Goal: Task Accomplishment & Management: Use online tool/utility

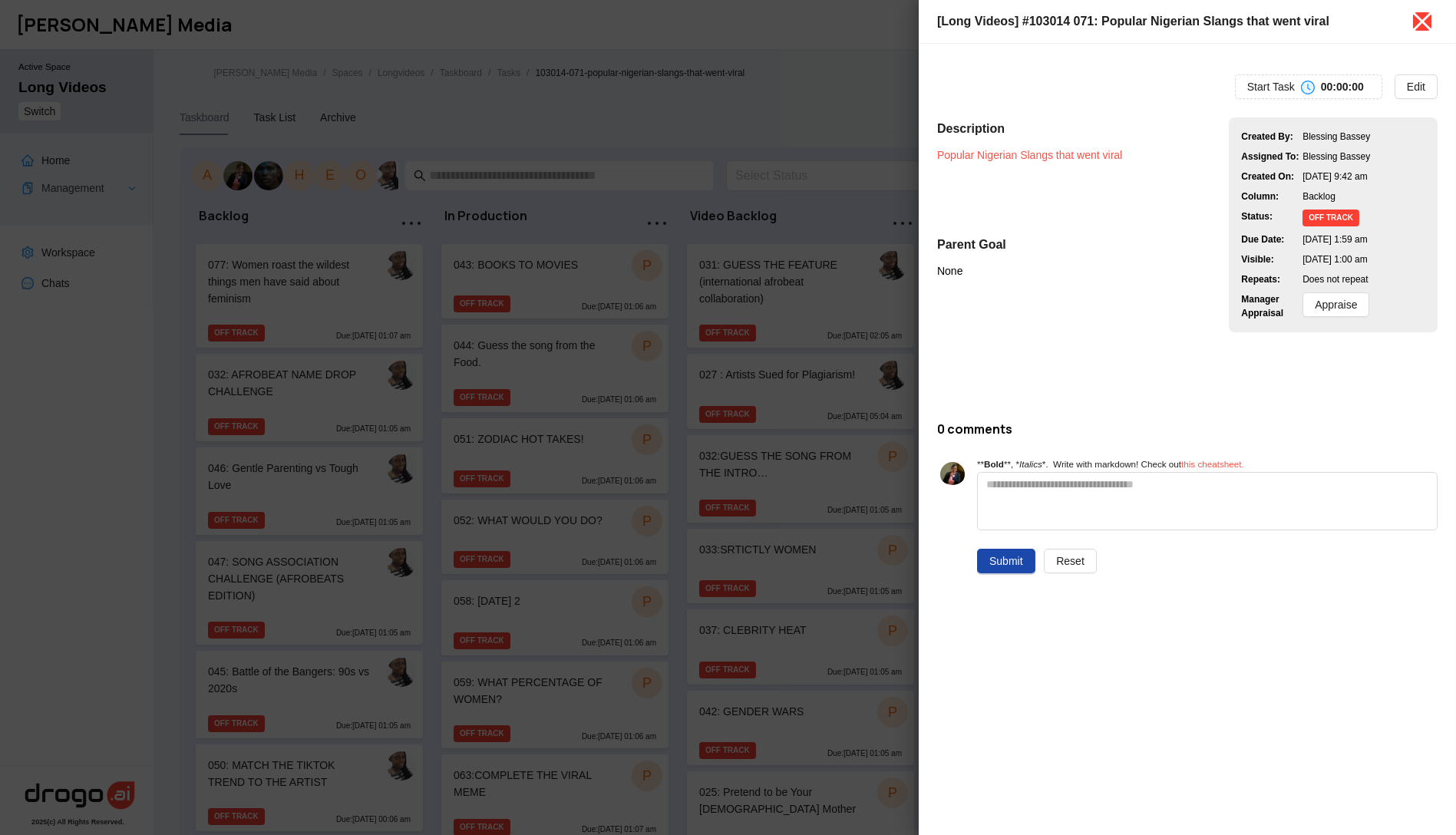
click at [1425, 27] on icon "close" at bounding box center [1421, 21] width 24 height 24
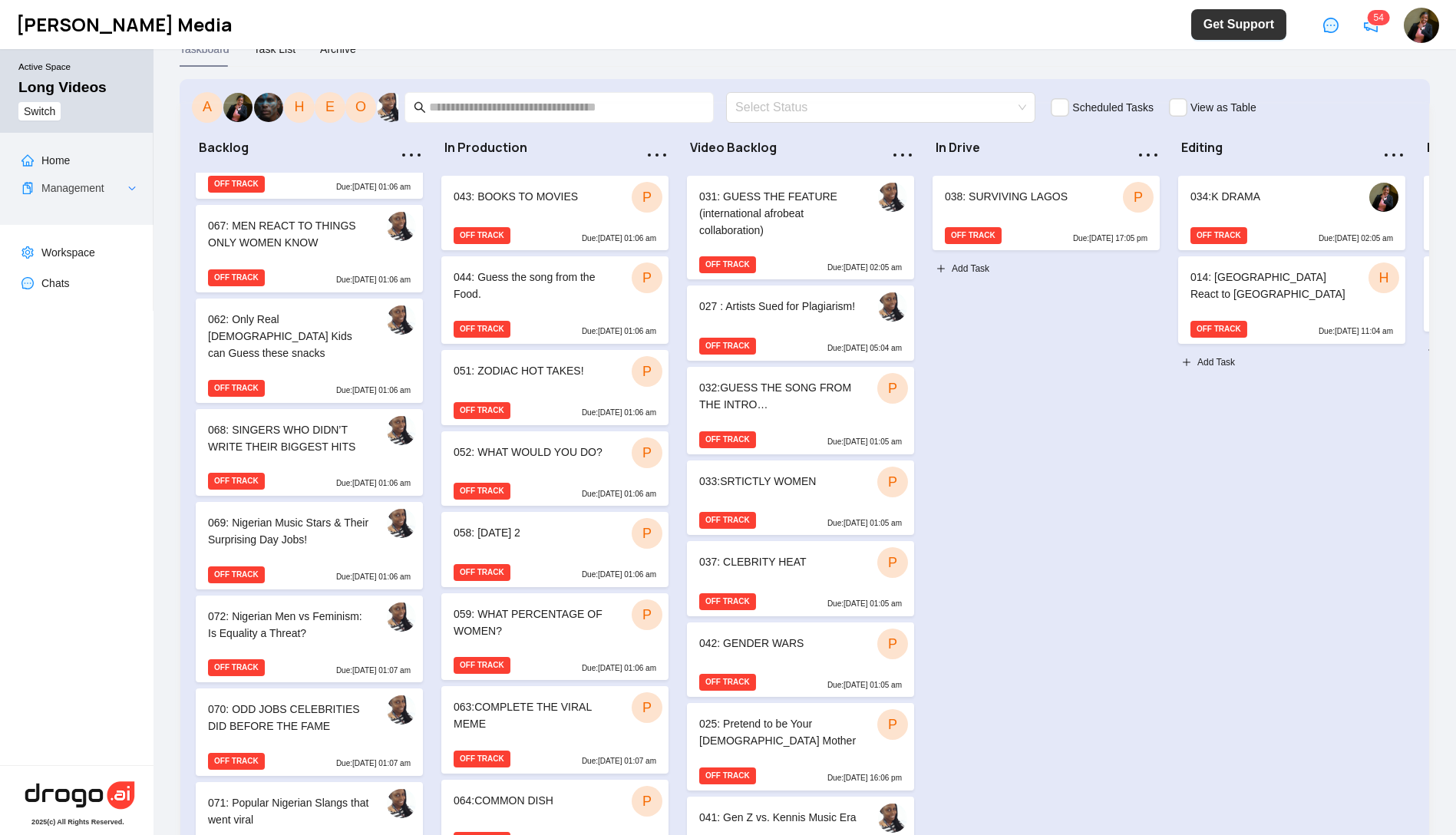
scroll to position [66, 0]
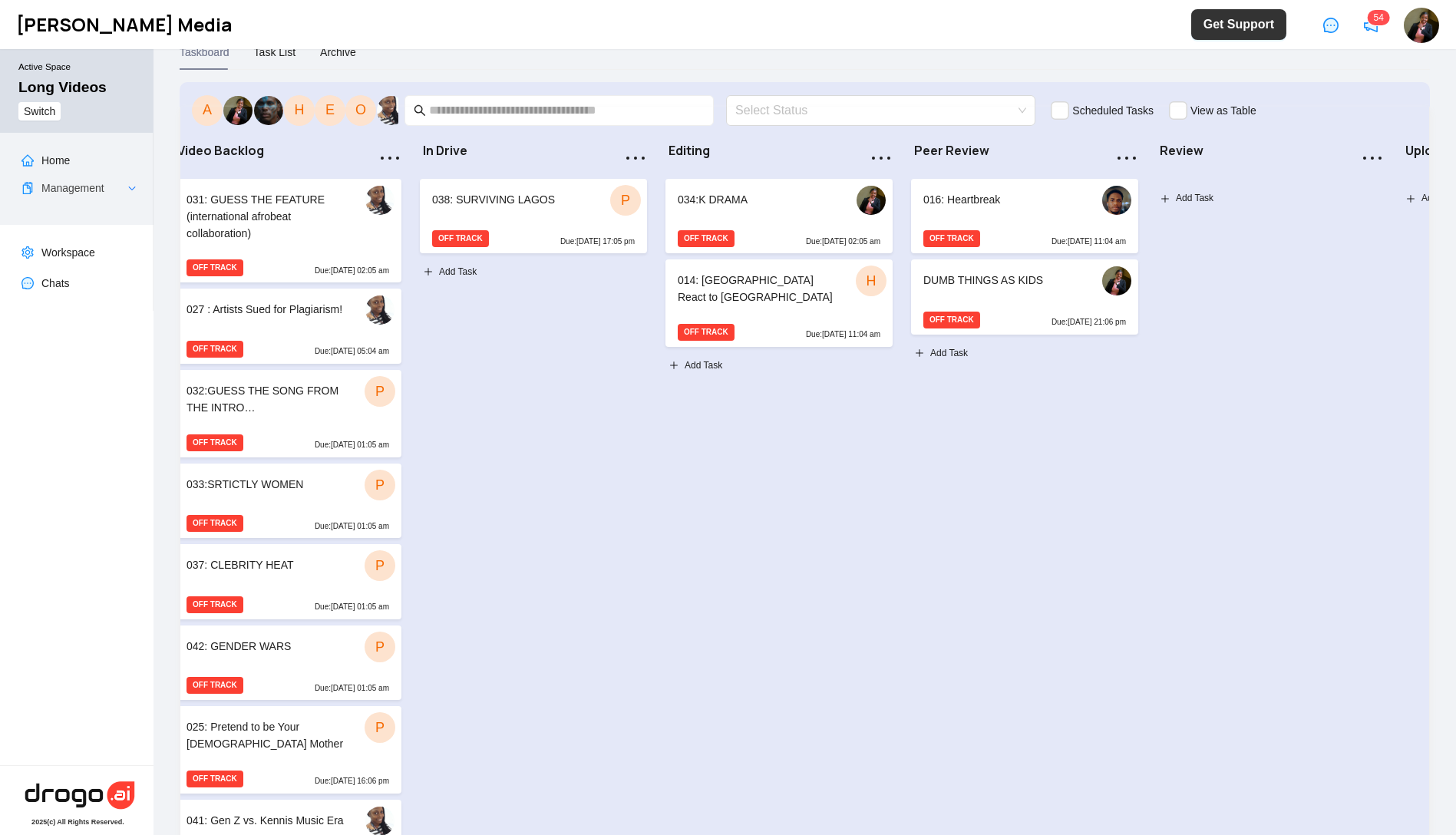
drag, startPoint x: 1000, startPoint y: 503, endPoint x: 1123, endPoint y: 513, distance: 123.4
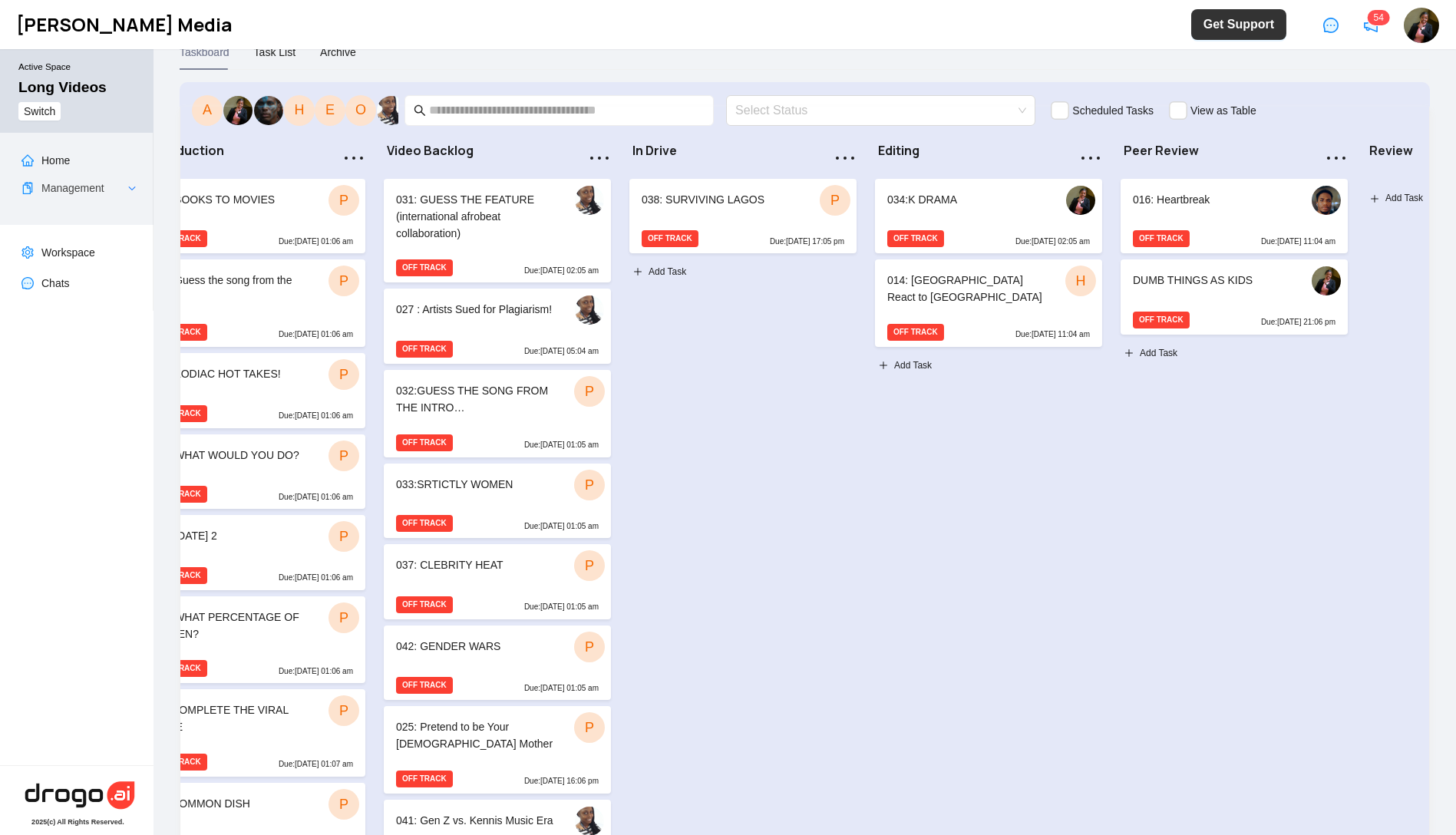
scroll to position [0, 0]
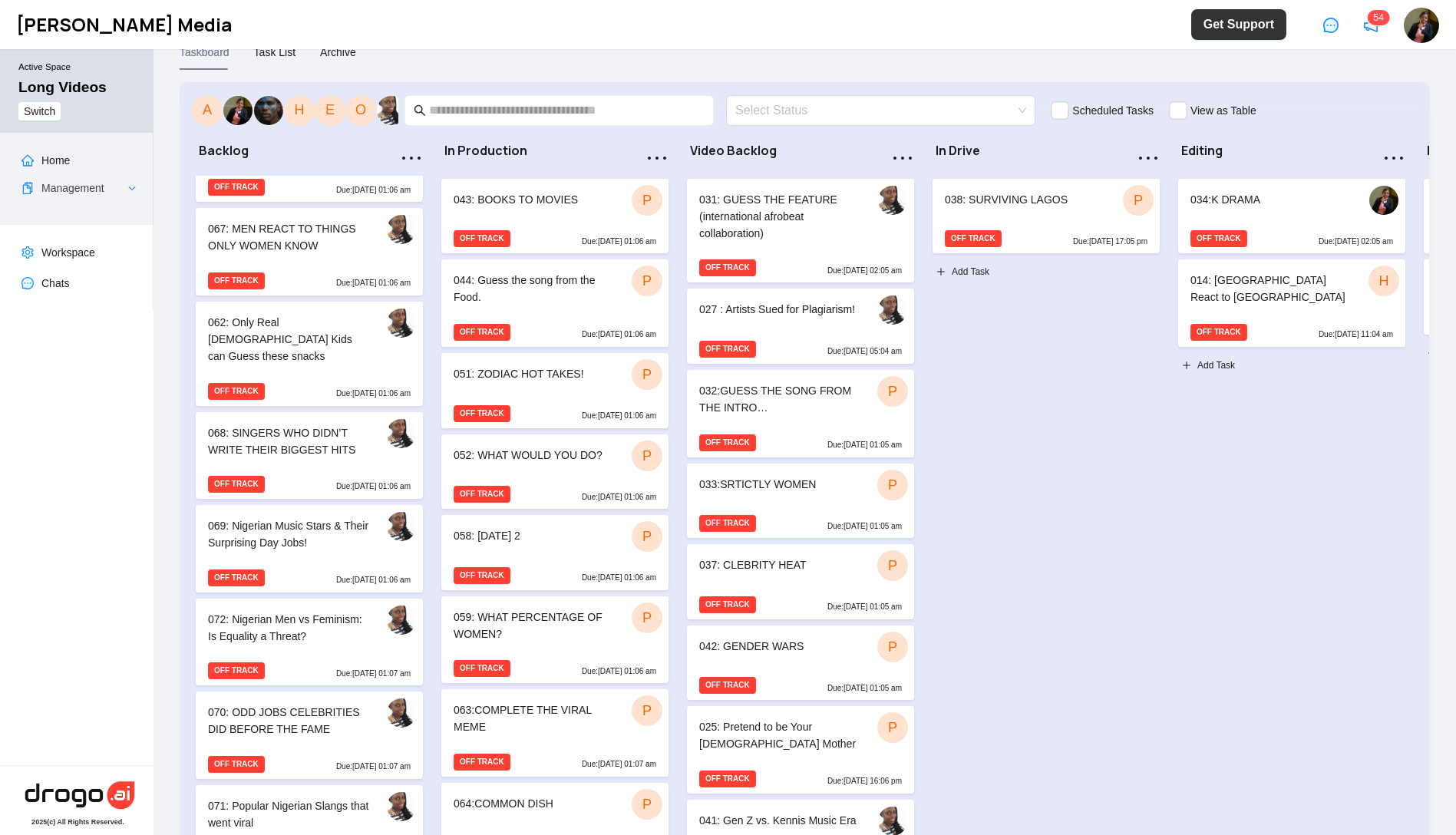
drag, startPoint x: 1097, startPoint y: 519, endPoint x: 688, endPoint y: 518, distance: 409.0
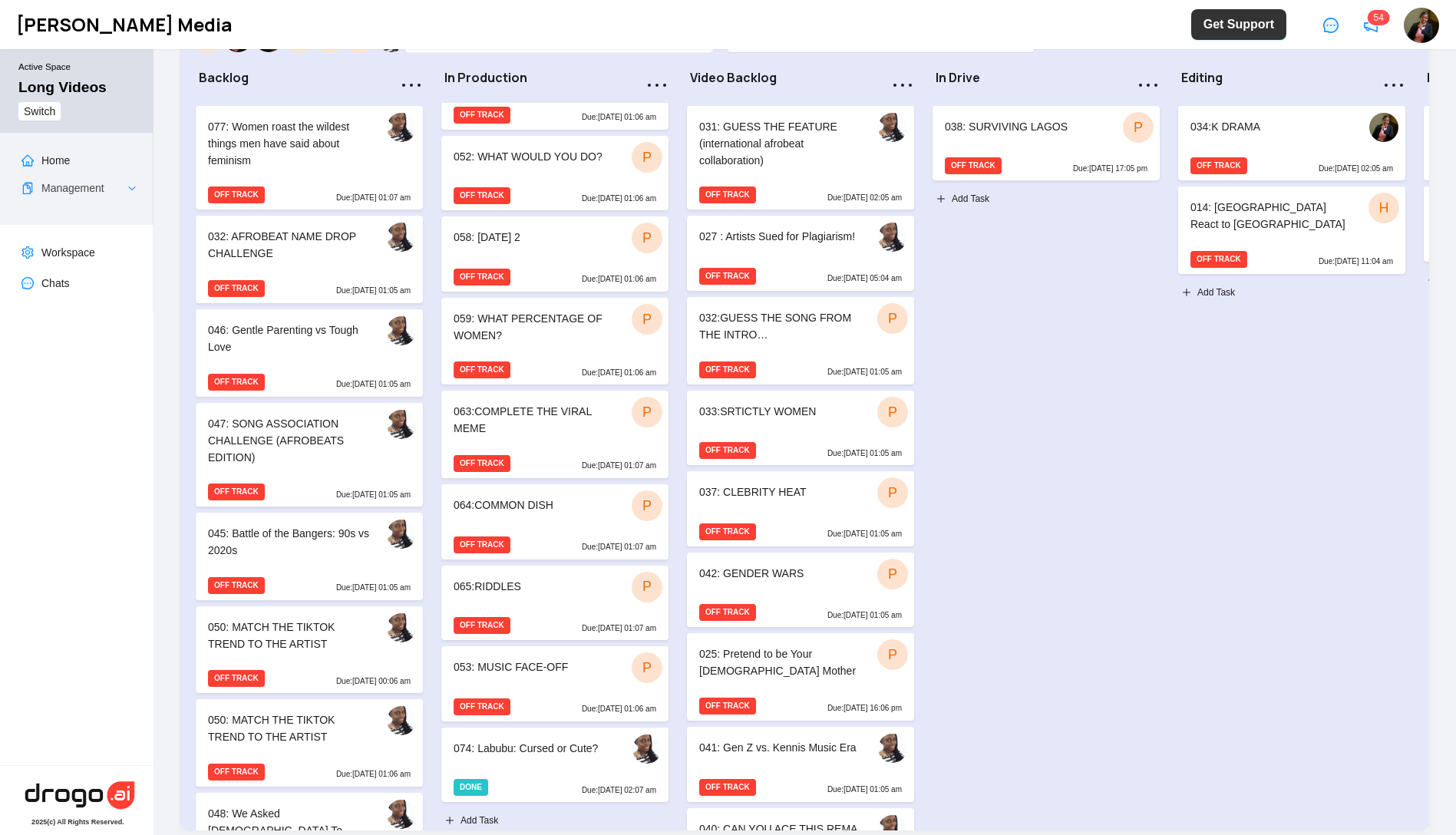
scroll to position [151, 0]
click at [549, 505] on div "064:COMMON DISH P" at bounding box center [555, 506] width 227 height 45
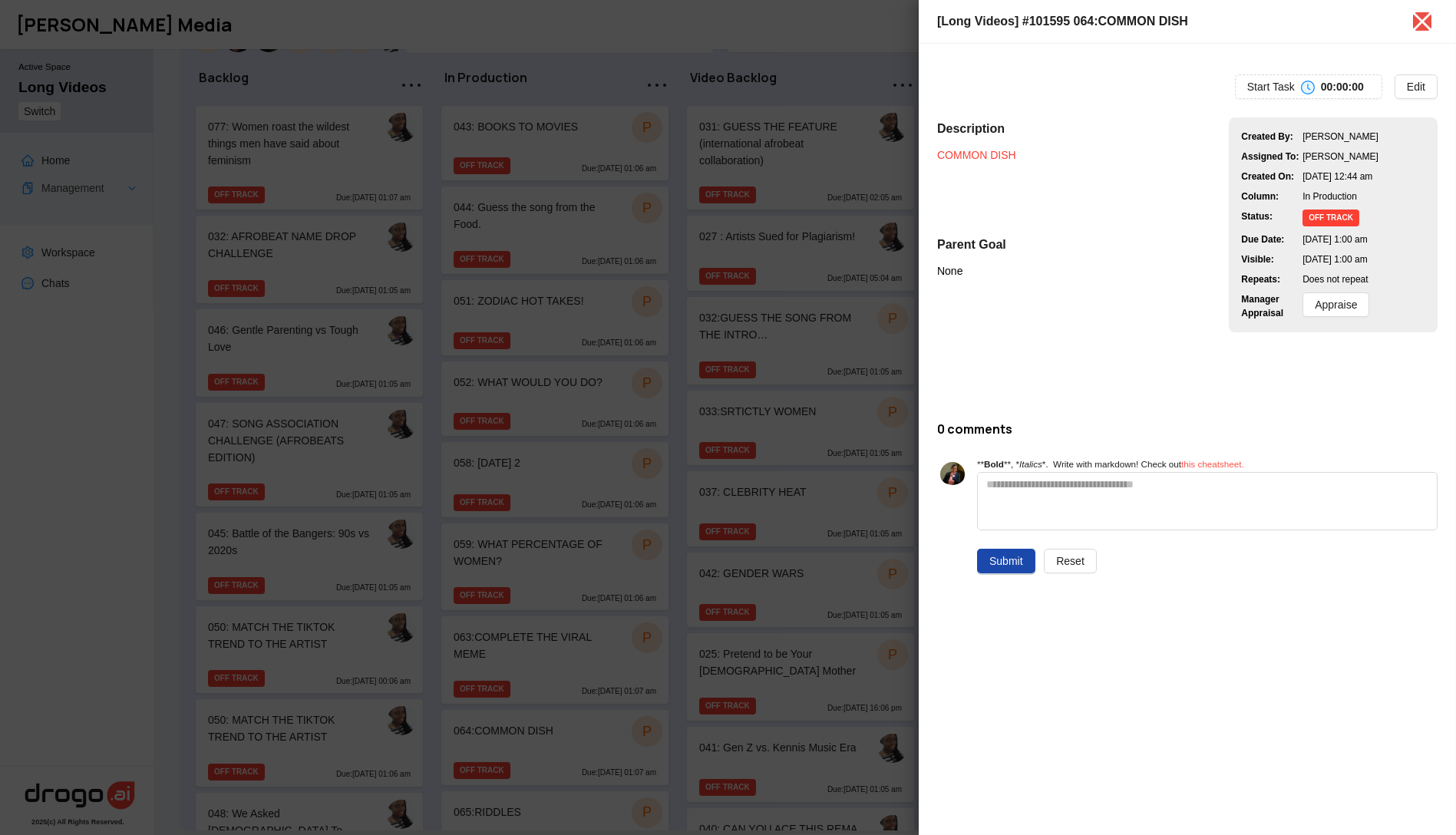
click at [959, 151] on link "COMMON DISH" at bounding box center [976, 155] width 79 height 13
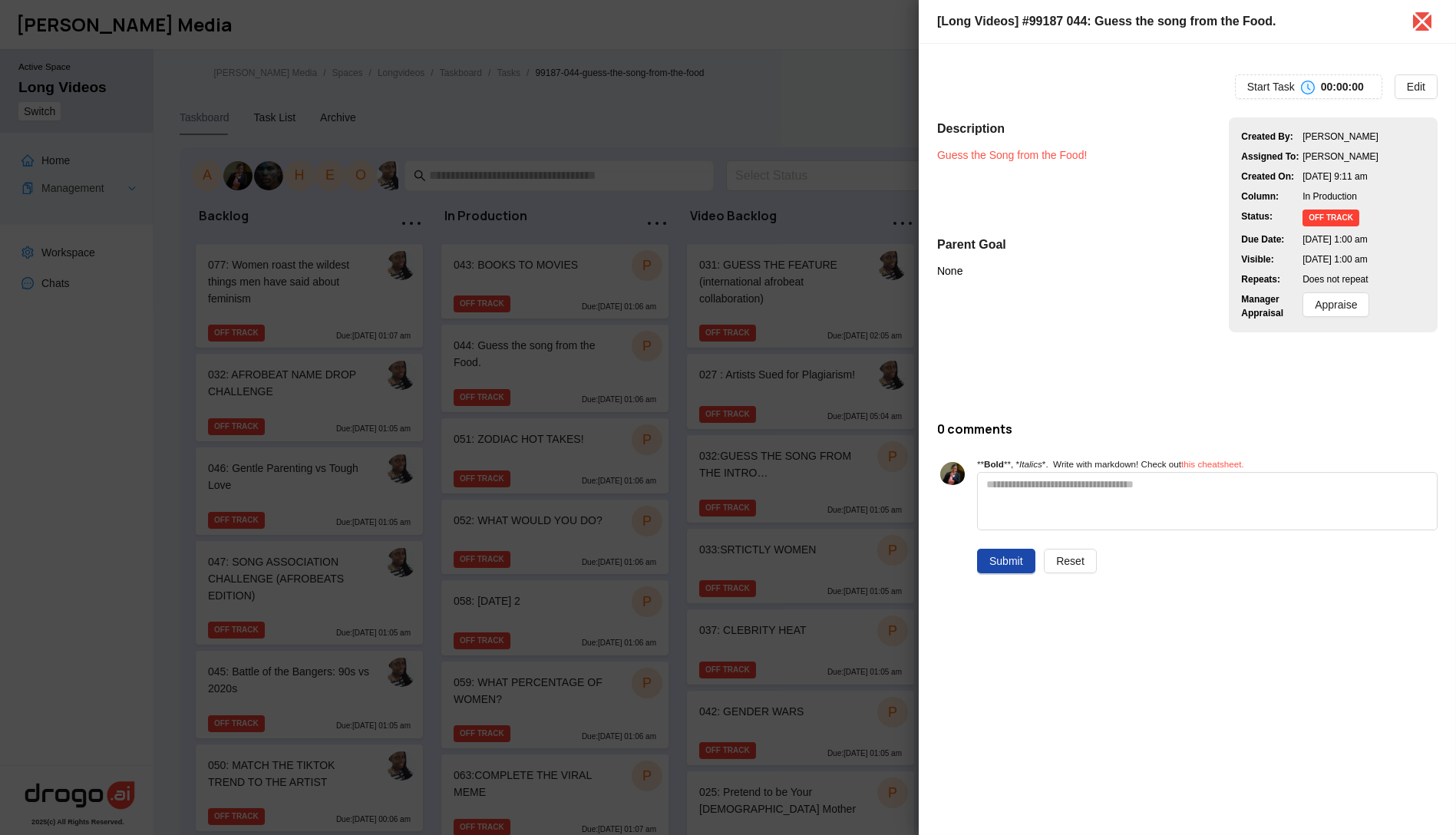
click at [1424, 22] on icon "close" at bounding box center [1422, 22] width 19 height 19
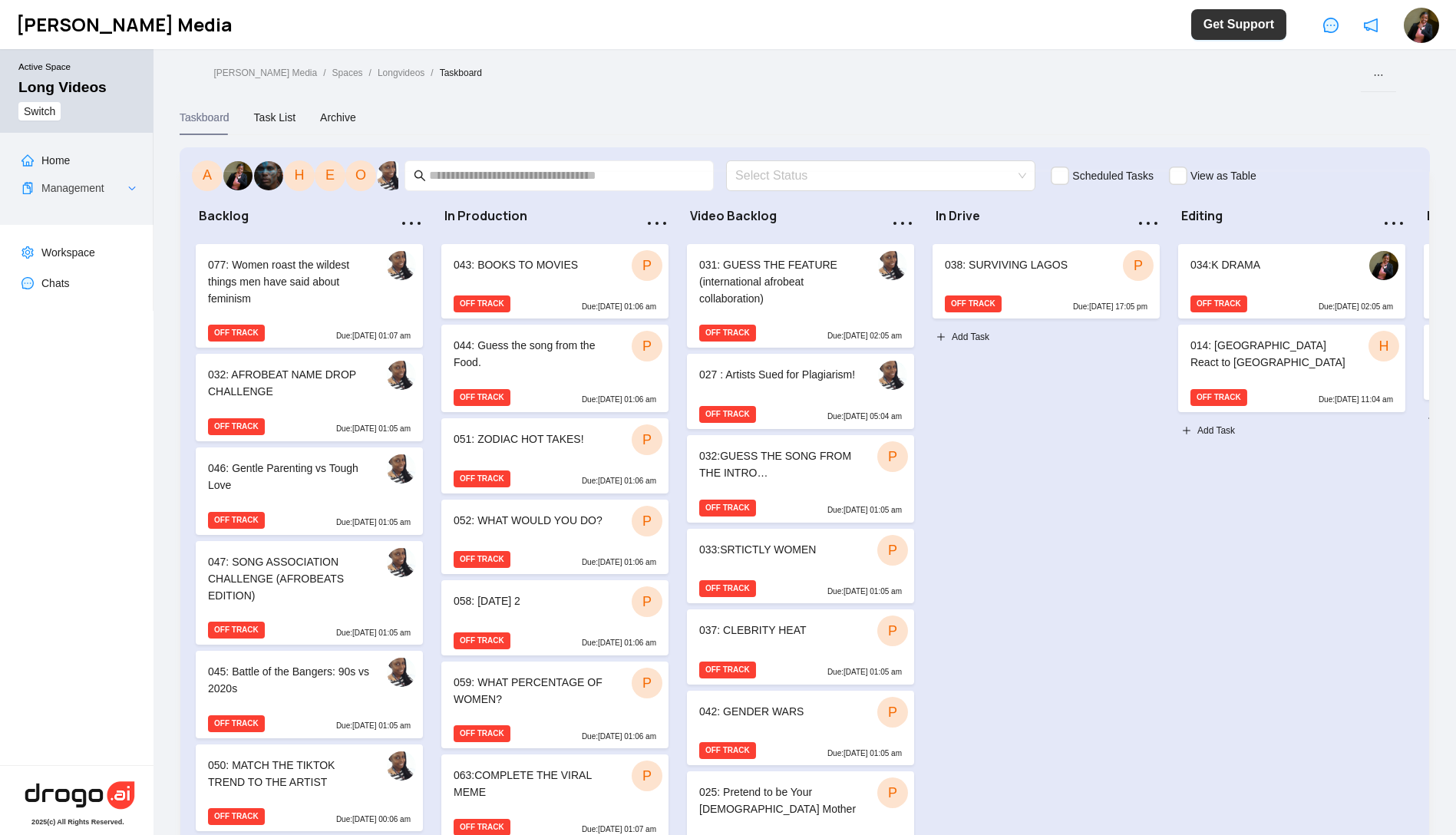
click at [554, 405] on div "OFF TRACK Due: Jun 14 at 01:06 am" at bounding box center [555, 400] width 227 height 24
click at [536, 359] on div "044: Guess the song from the Food." at bounding box center [534, 354] width 162 height 34
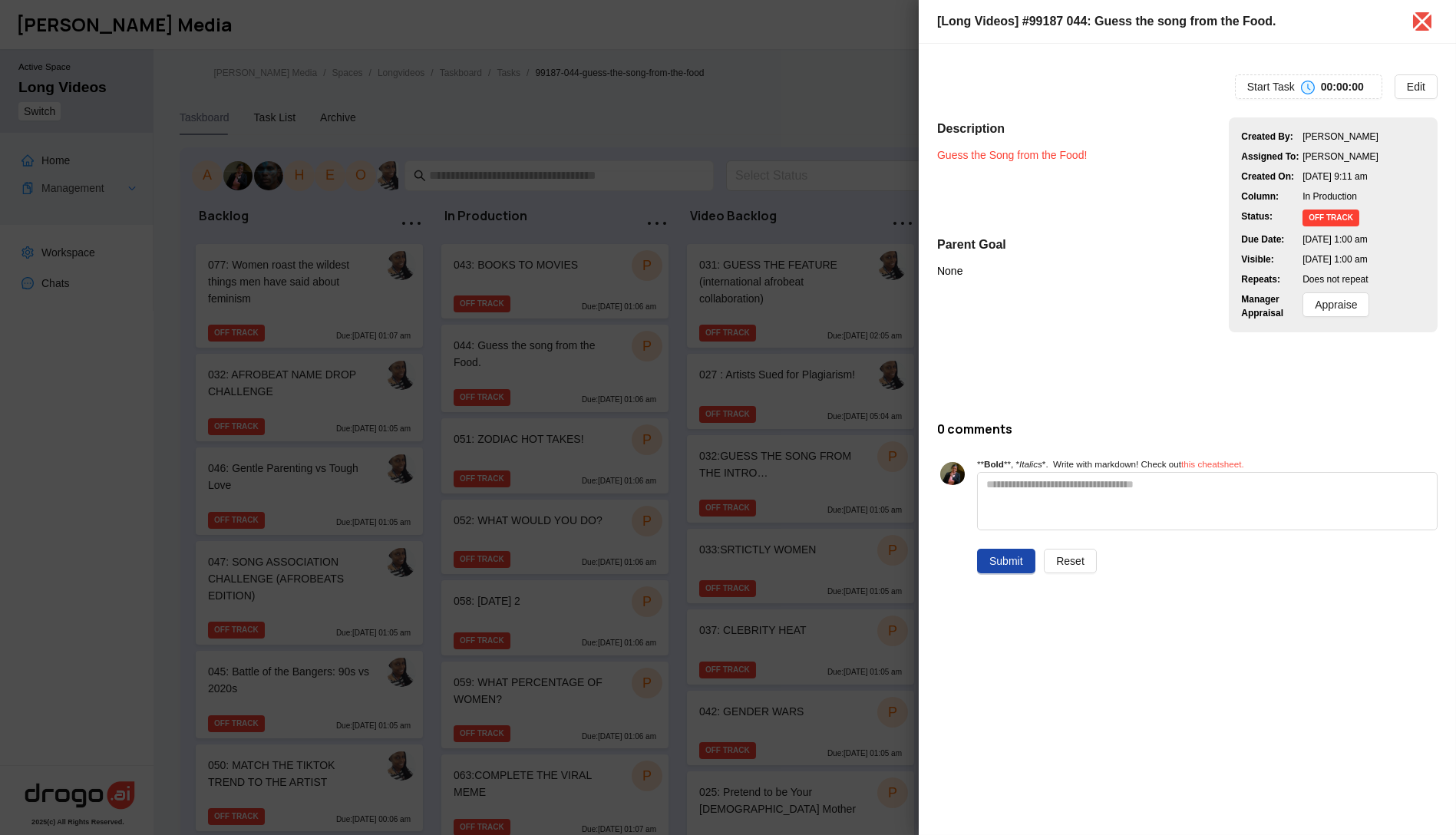
click at [986, 152] on link "Guess the Song from the Food!" at bounding box center [1012, 155] width 150 height 13
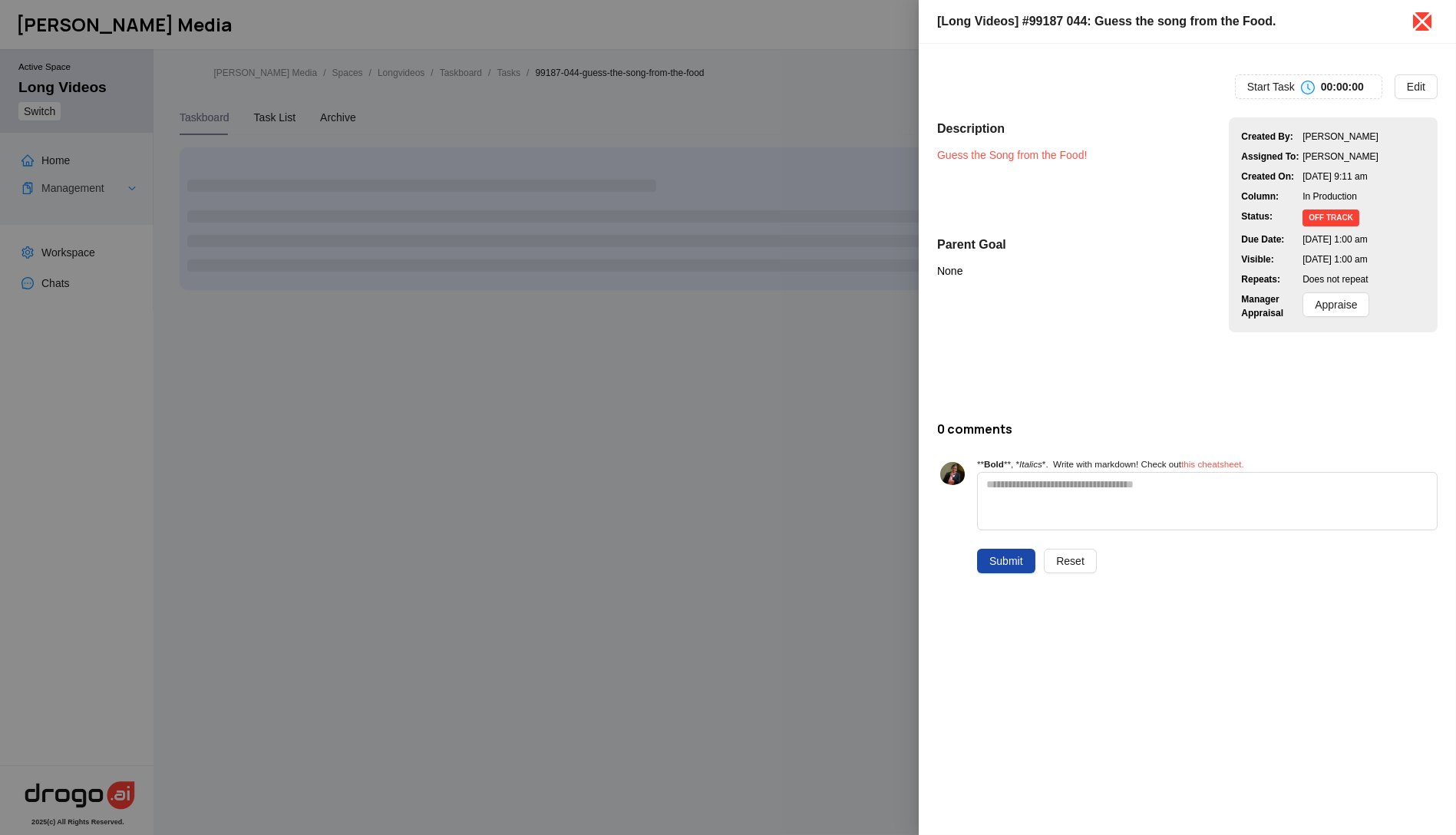
click at [1421, 24] on icon "close" at bounding box center [1421, 21] width 24 height 24
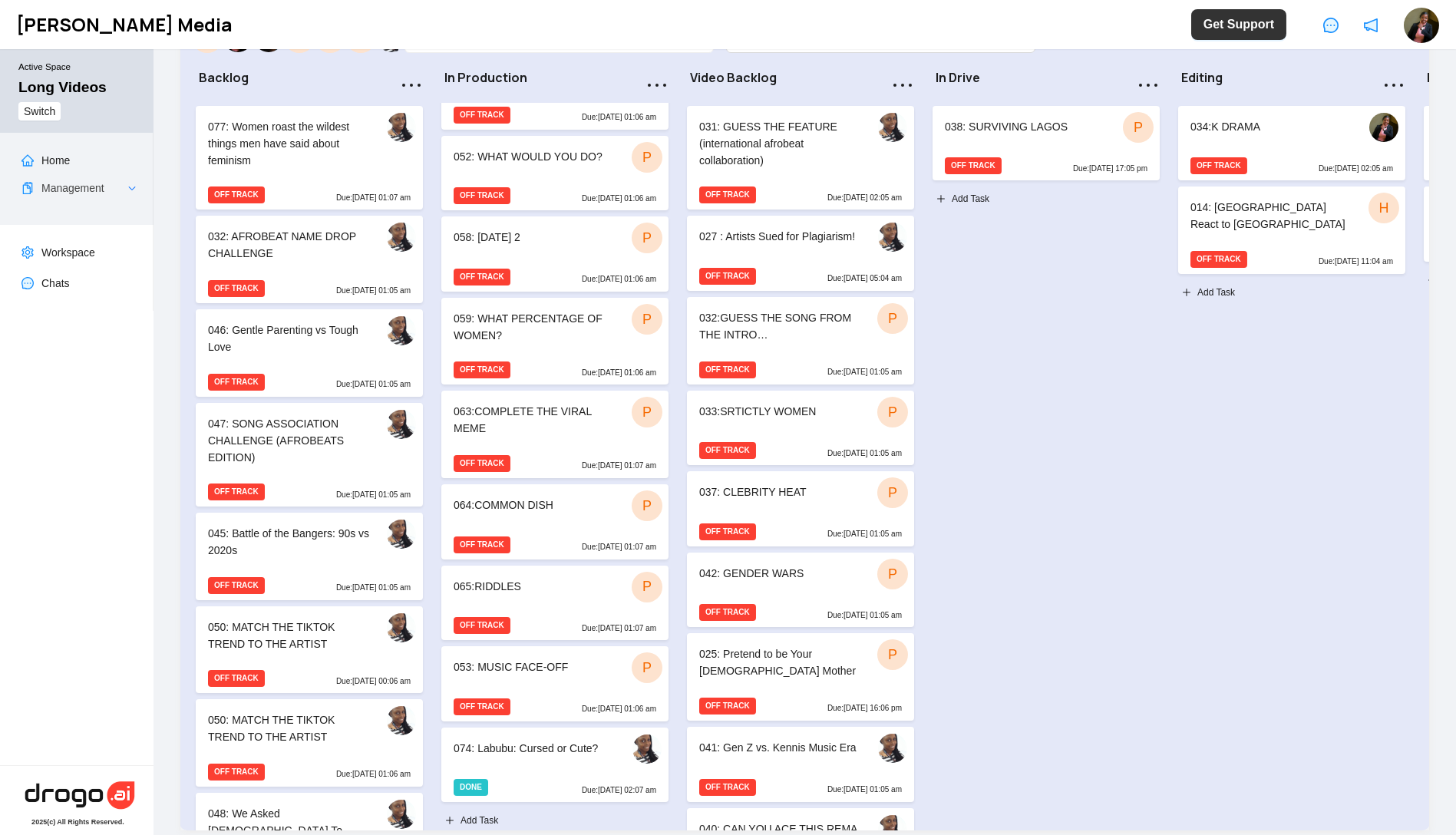
scroll to position [186, 0]
